Goal: Find specific page/section: Find specific page/section

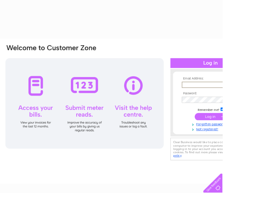
click at [253, 95] on input "text" at bounding box center [241, 97] width 62 height 7
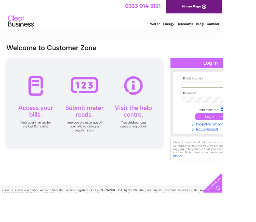
type input "[EMAIL_ADDRESS][DOMAIN_NAME]"
click at [243, 135] on input "submit" at bounding box center [243, 134] width 37 height 8
click at [249, 134] on input "submit" at bounding box center [243, 134] width 37 height 8
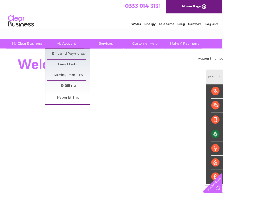
click at [90, 62] on link "Bills and Payments" at bounding box center [78, 62] width 49 height 12
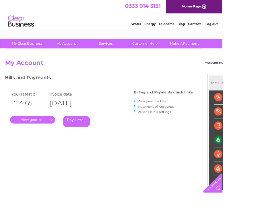
click at [42, 140] on link "." at bounding box center [38, 138] width 52 height 9
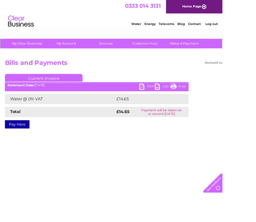
click at [209, 100] on link "Print" at bounding box center [205, 100] width 18 height 9
